Goal: Use online tool/utility: Use online tool/utility

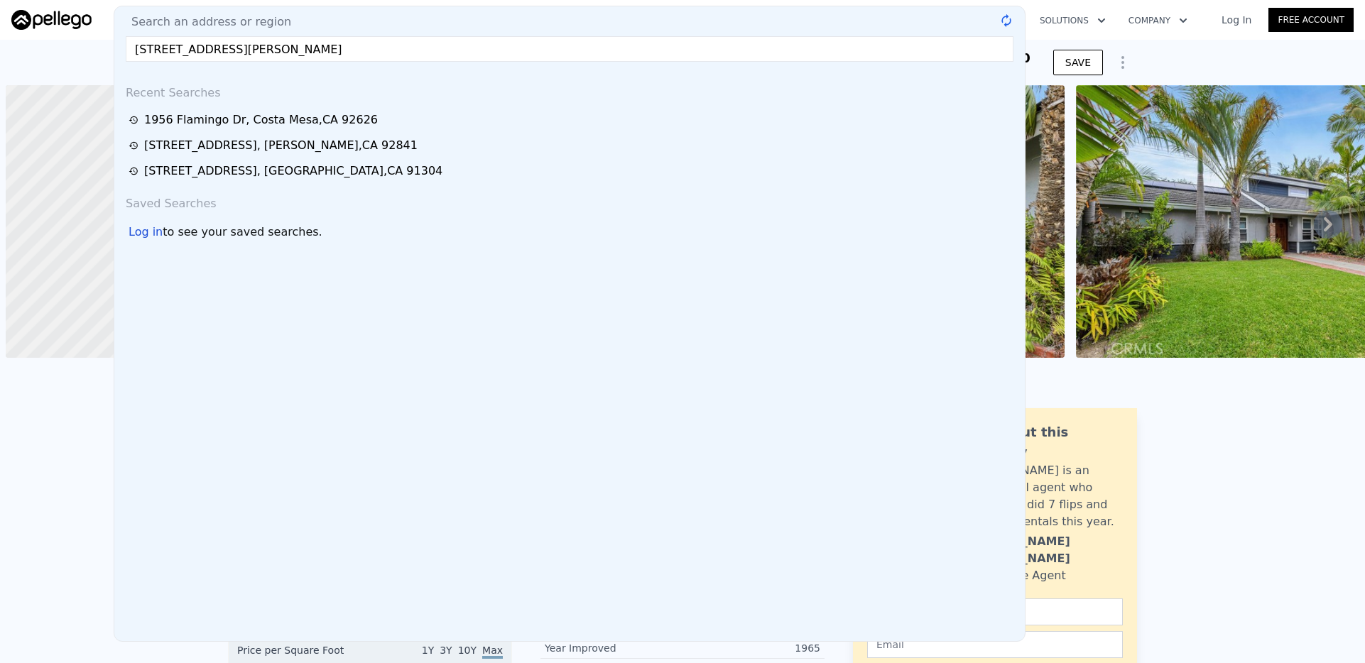
scroll to position [0, 6]
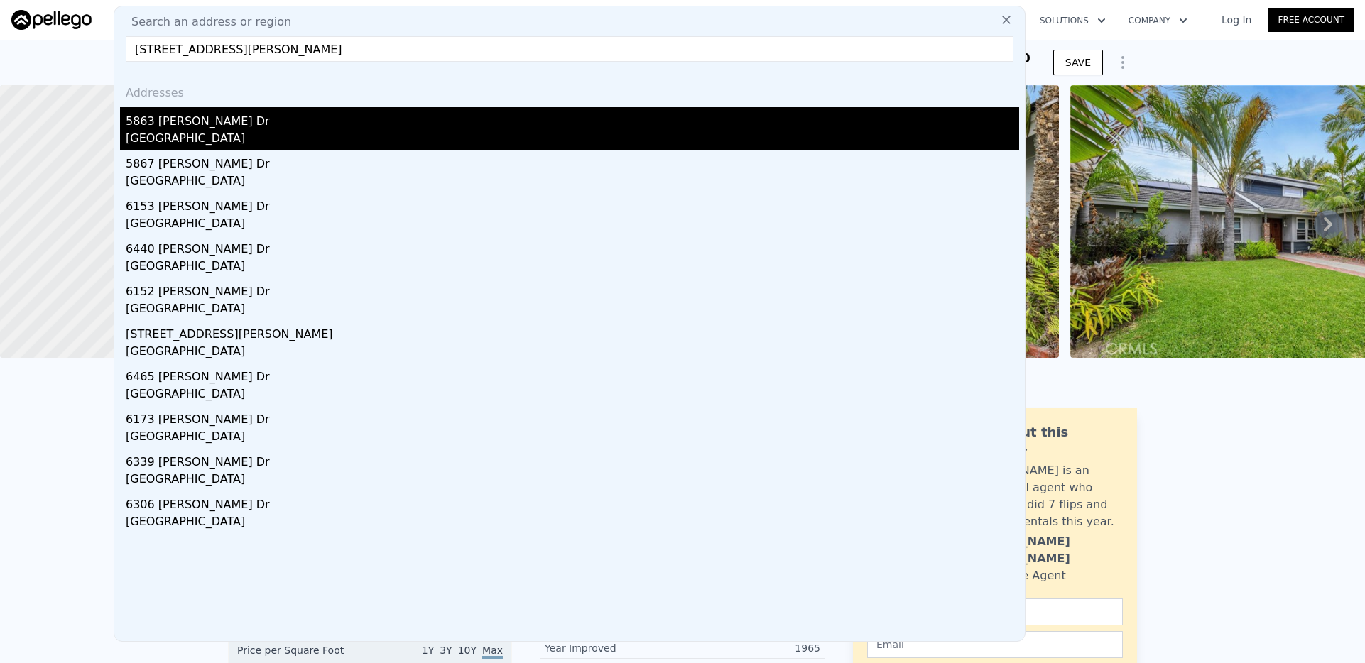
type input "[STREET_ADDRESS][PERSON_NAME]"
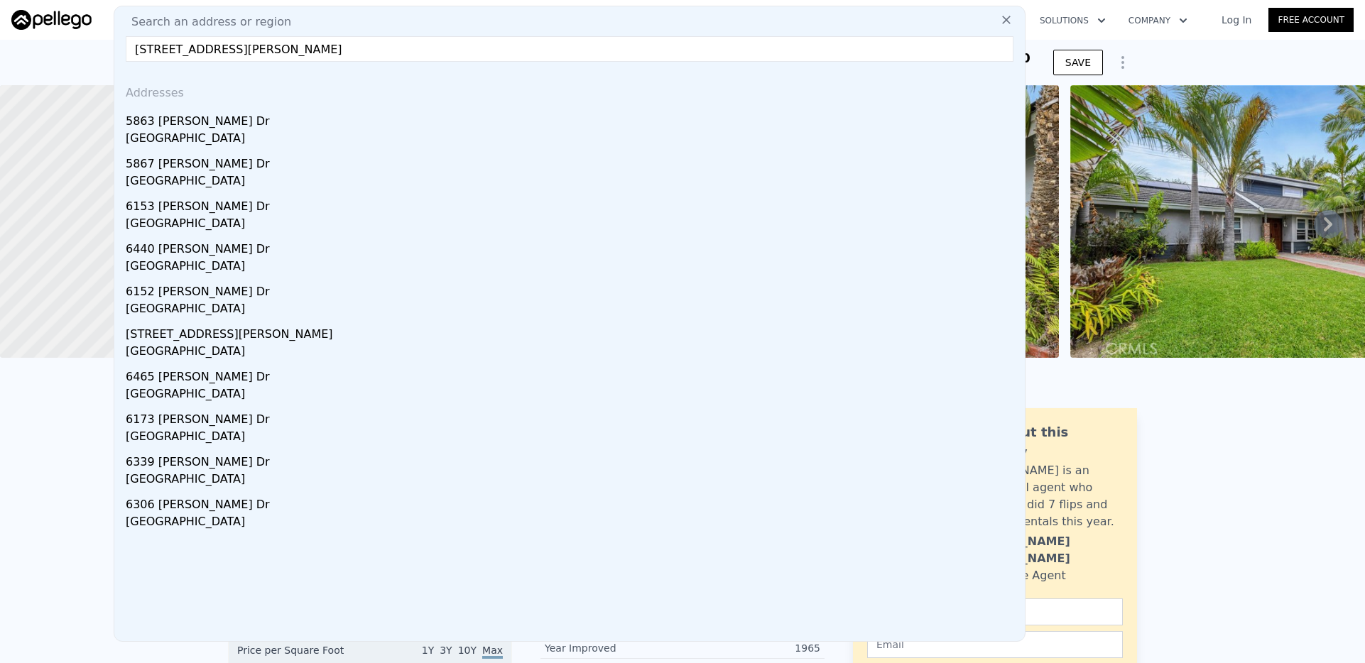
drag, startPoint x: 378, startPoint y: 127, endPoint x: 388, endPoint y: 125, distance: 9.5
click at [379, 127] on div "5863 [PERSON_NAME] Dr" at bounding box center [572, 118] width 893 height 23
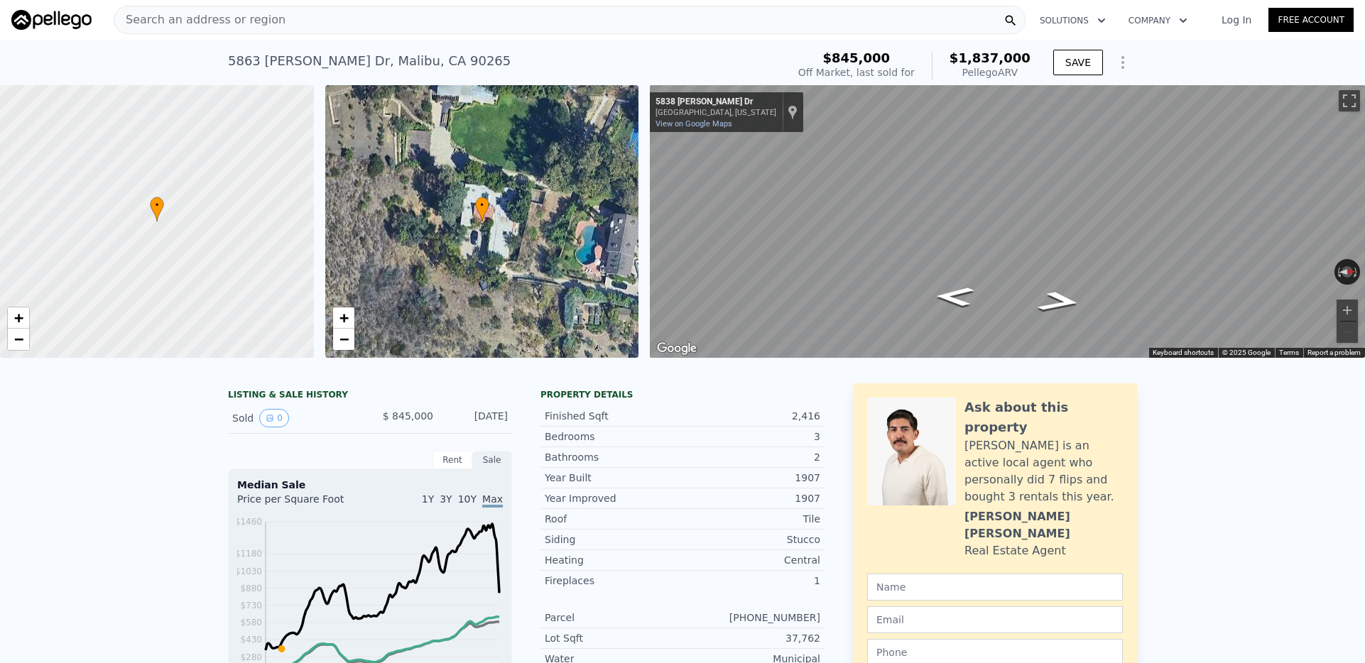
click at [540, 19] on div "Search an address or region" at bounding box center [570, 20] width 912 height 28
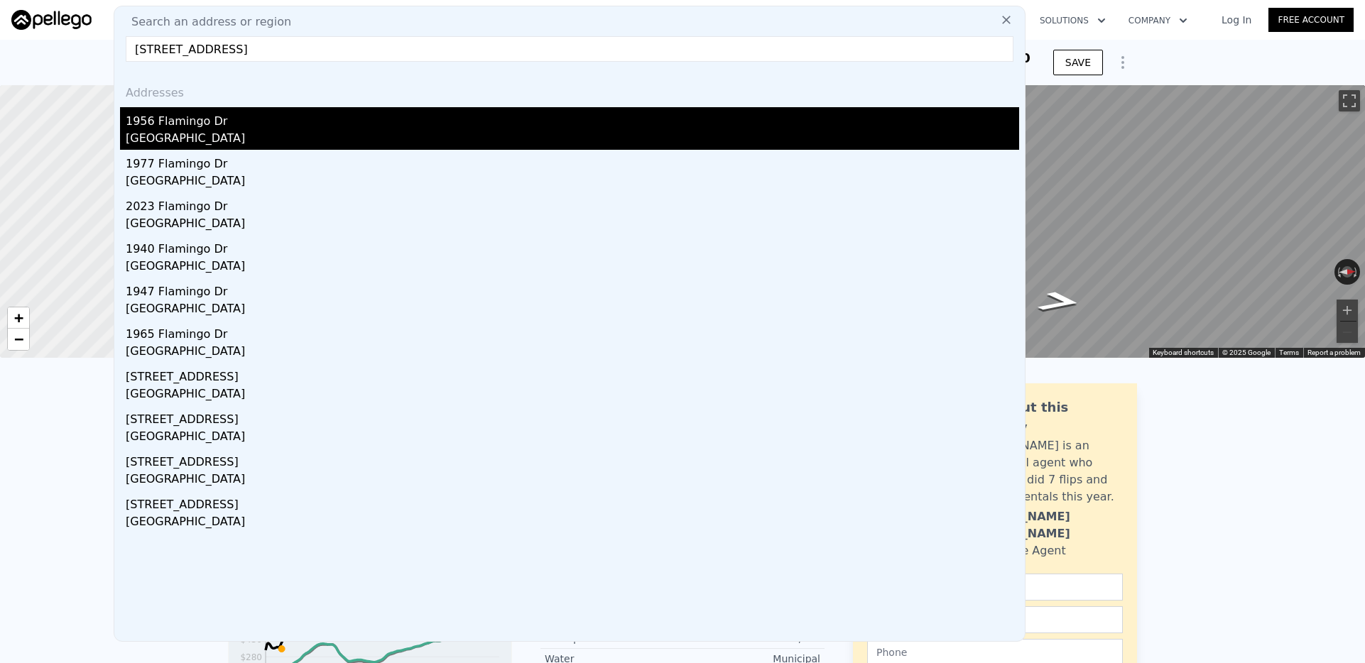
type input "[STREET_ADDRESS]"
click at [226, 123] on div "1956 Flamingo Dr" at bounding box center [572, 118] width 893 height 23
type input "3"
type input "5"
type input "1"
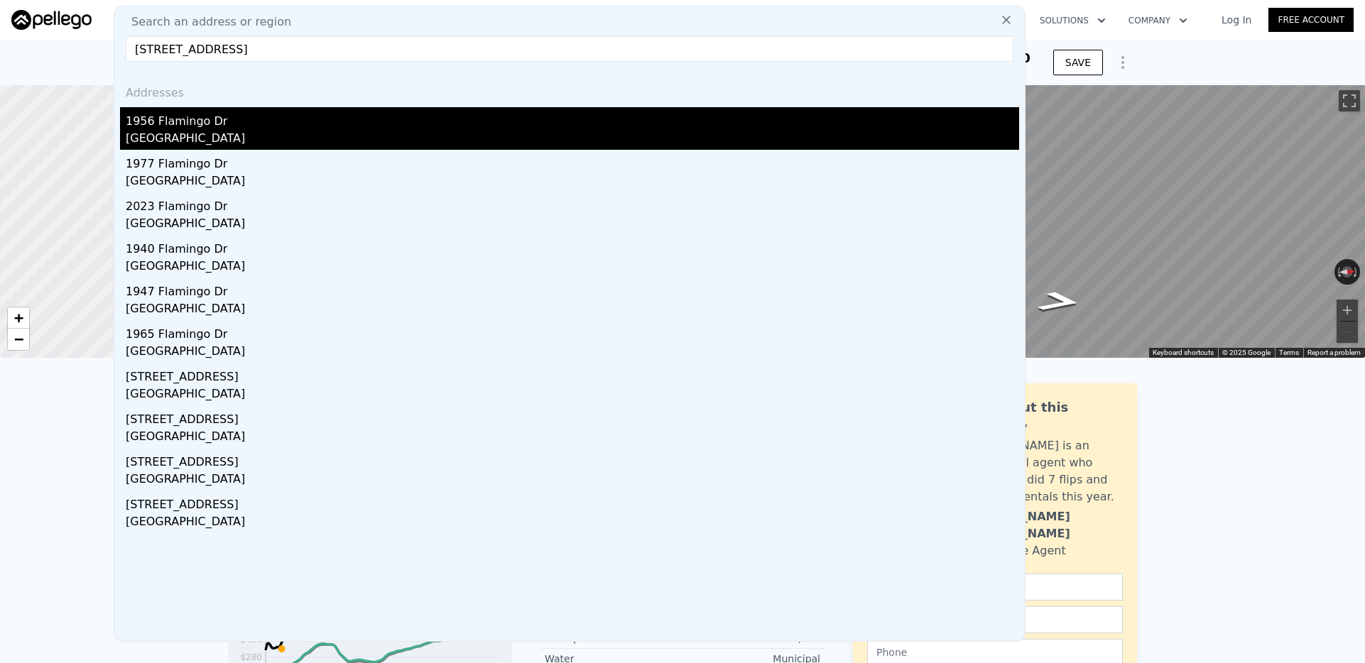
type input "3.25"
type input "1788"
type input "2778"
type input "6336"
type input "10680"
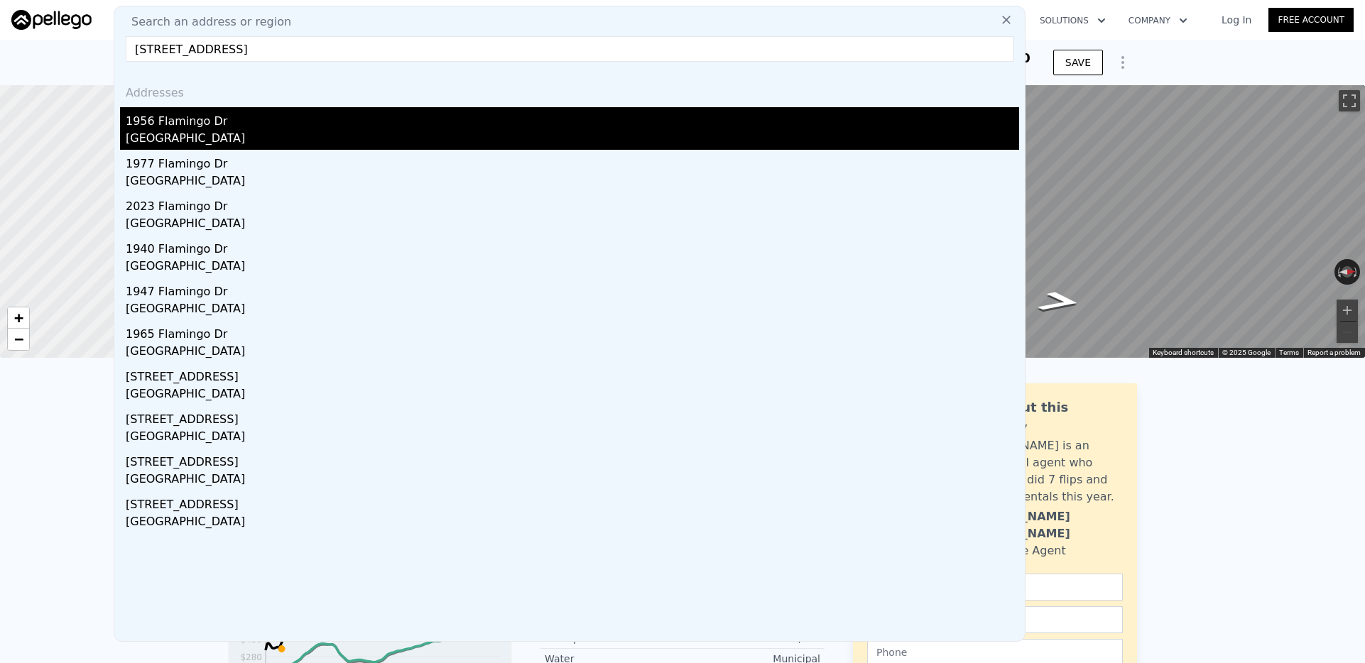
type input "$ 2,650,000"
type input "$ 551,186"
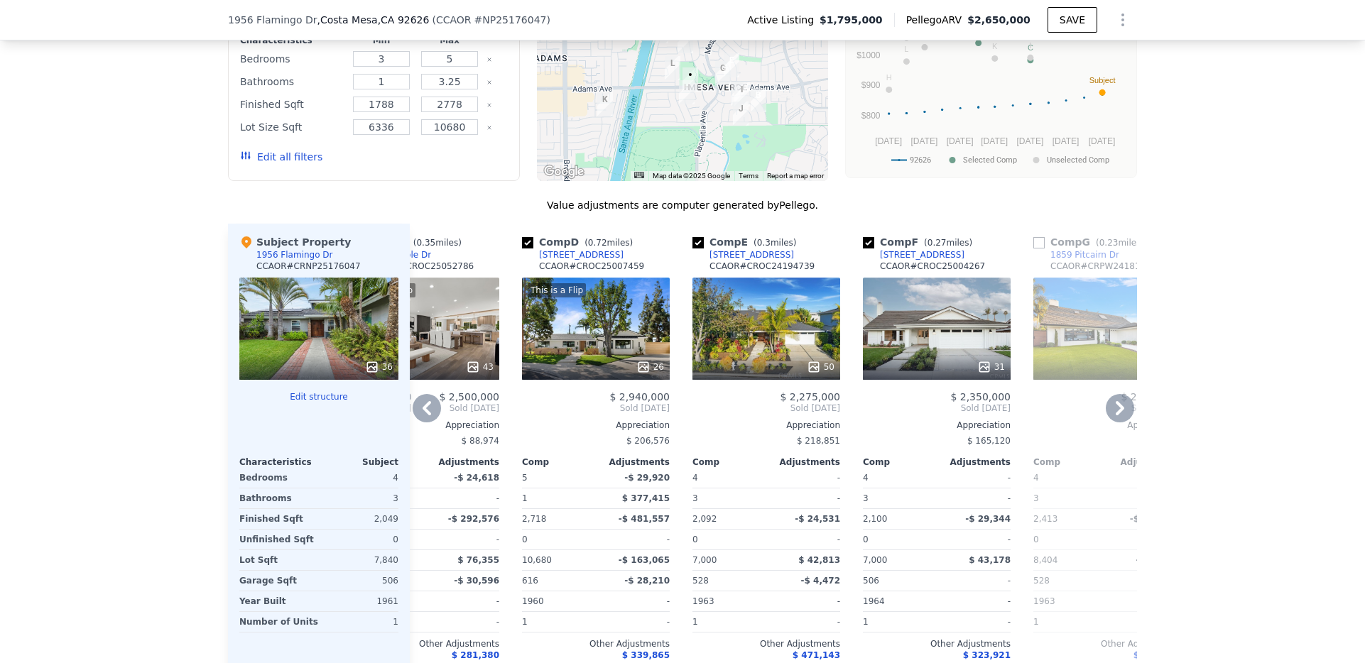
scroll to position [1383, 0]
